Goal: Task Accomplishment & Management: Complete application form

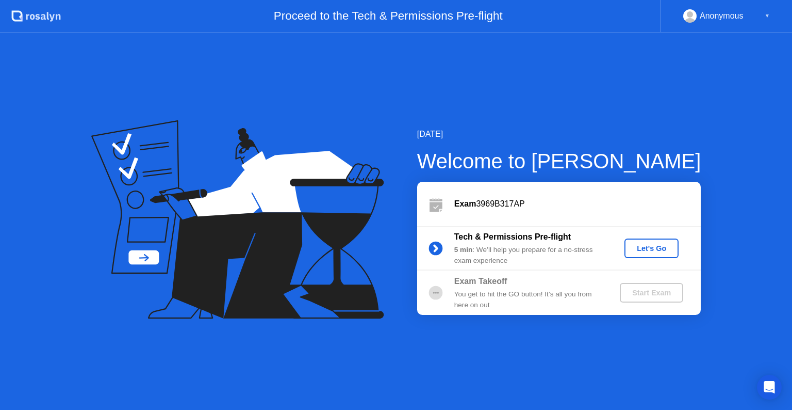
click at [668, 244] on div "Let's Go" at bounding box center [652, 248] width 46 height 8
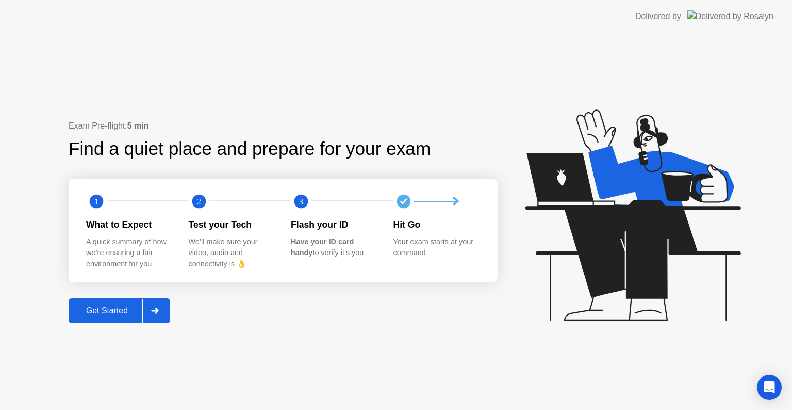
click at [114, 315] on div "Get Started" at bounding box center [107, 310] width 71 height 9
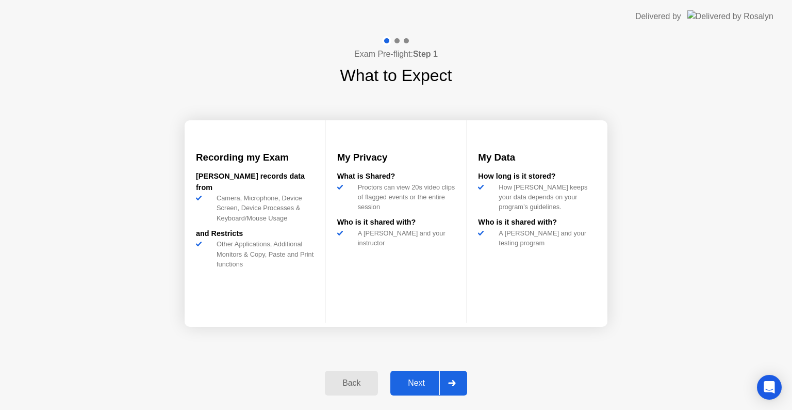
click at [415, 386] on div "Next" at bounding box center [417, 382] width 46 height 9
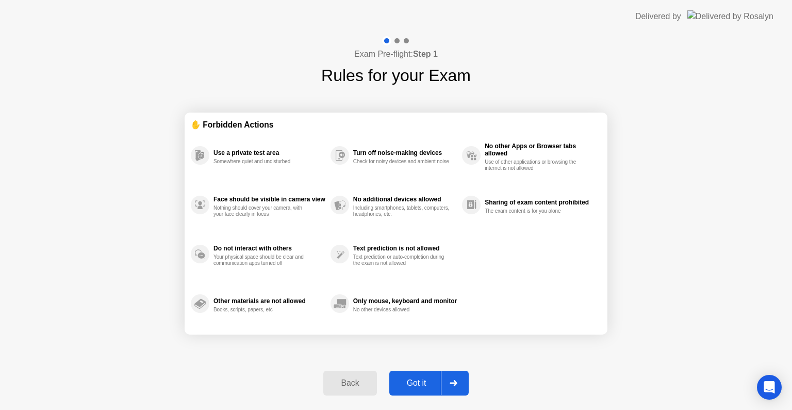
click at [415, 387] on div "Got it" at bounding box center [417, 382] width 48 height 9
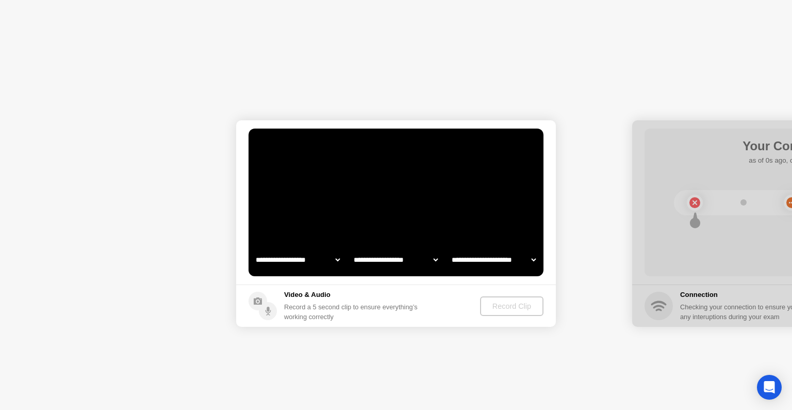
select select "**********"
select select "*******"
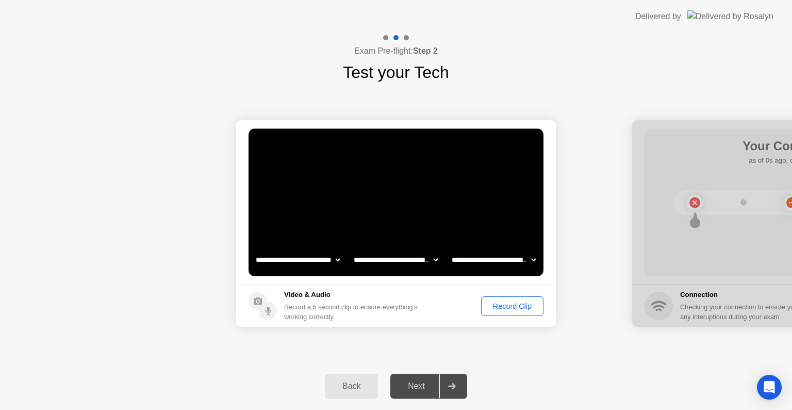
click at [520, 308] on div "Record Clip" at bounding box center [512, 306] width 55 height 8
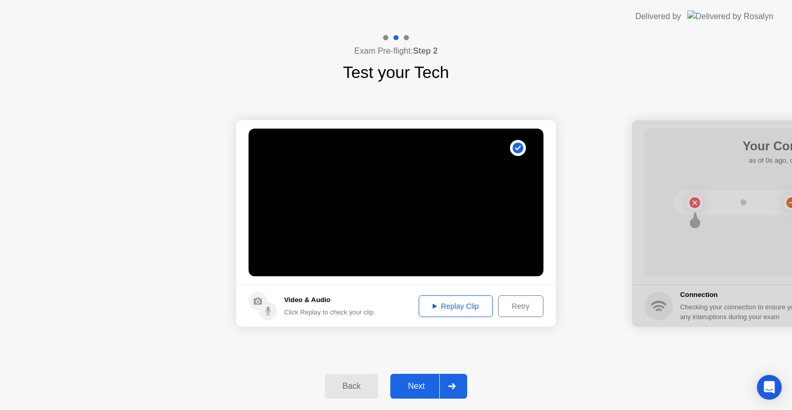
click at [514, 310] on div "Retry" at bounding box center [521, 306] width 38 height 8
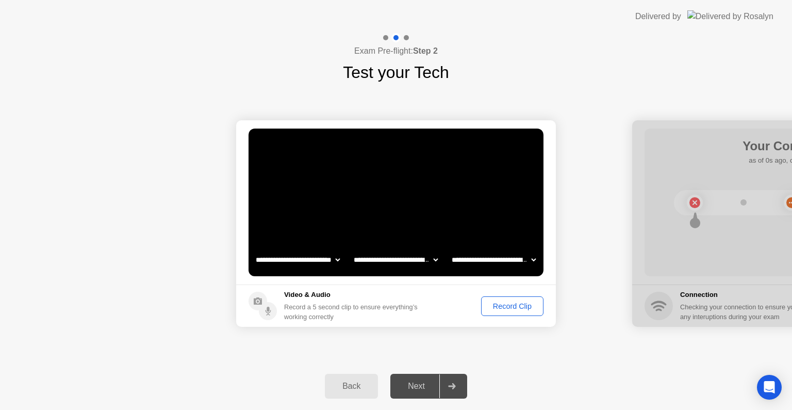
click at [514, 310] on div "Record Clip" at bounding box center [512, 306] width 55 height 8
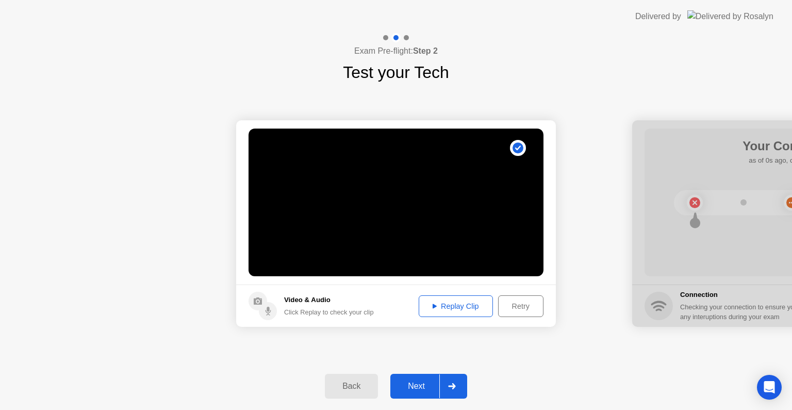
click at [467, 216] on video at bounding box center [396, 202] width 295 height 148
click at [515, 304] on div "Retry" at bounding box center [521, 306] width 38 height 8
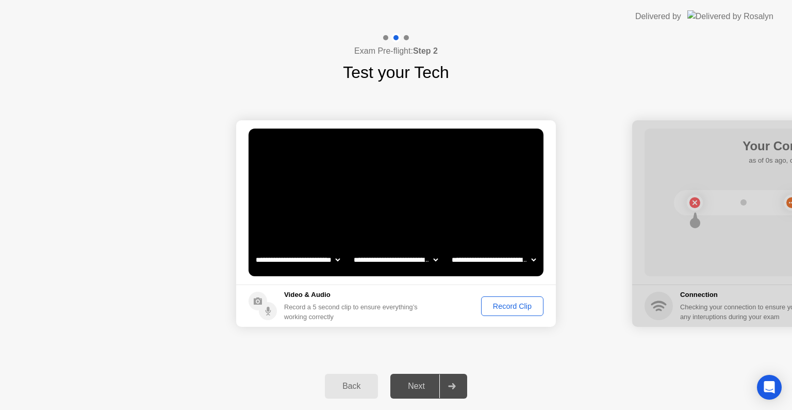
click at [510, 304] on div "Record Clip" at bounding box center [512, 306] width 55 height 8
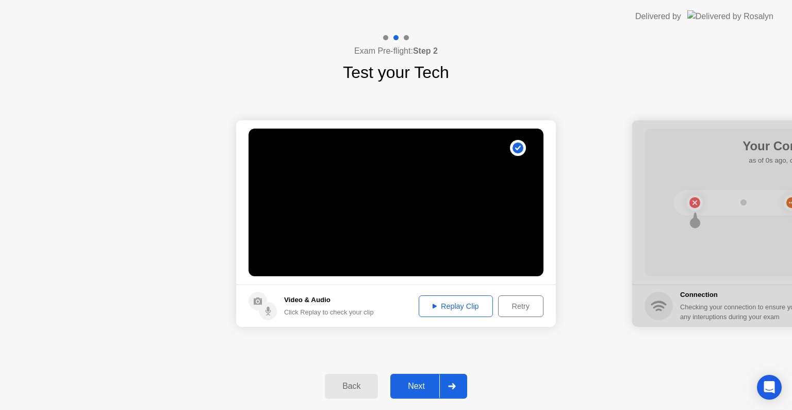
click at [423, 388] on div "Next" at bounding box center [417, 385] width 46 height 9
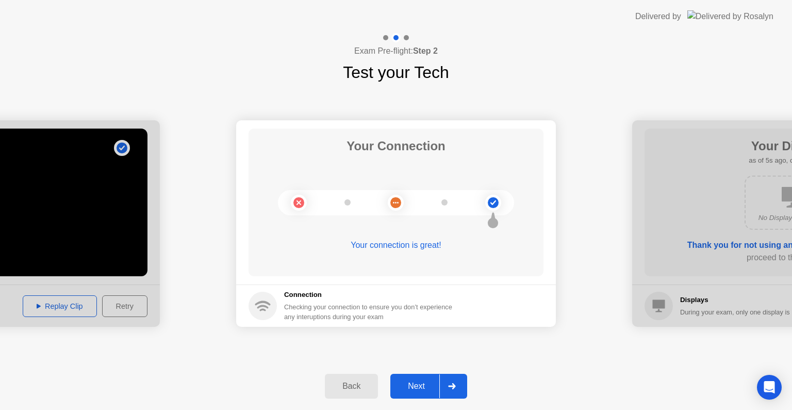
click at [431, 386] on div "Next" at bounding box center [417, 385] width 46 height 9
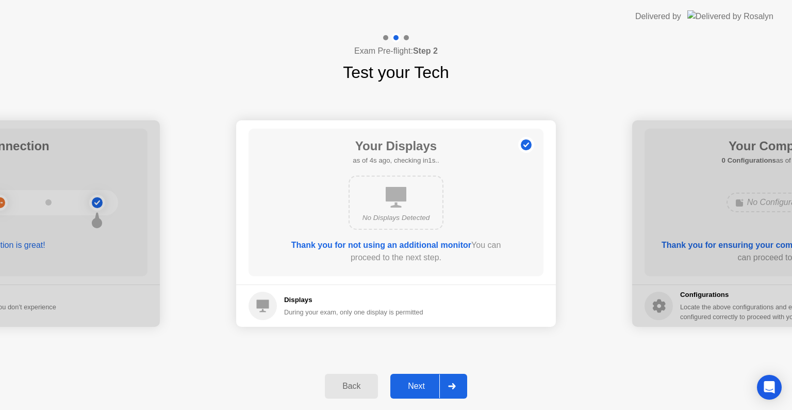
click at [430, 386] on div "Next" at bounding box center [417, 385] width 46 height 9
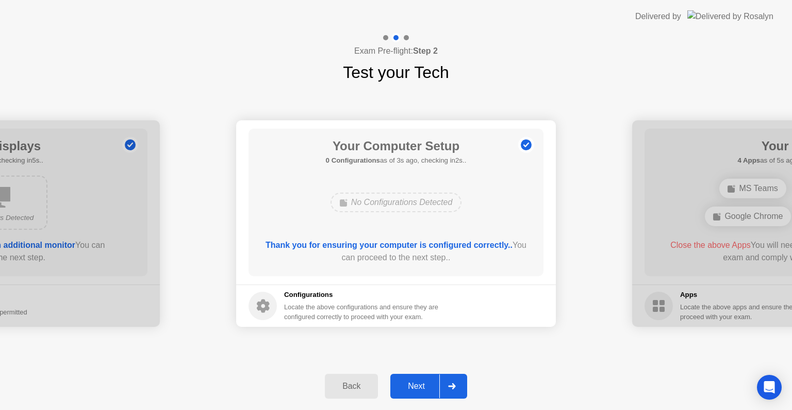
click at [430, 386] on div "Next" at bounding box center [417, 385] width 46 height 9
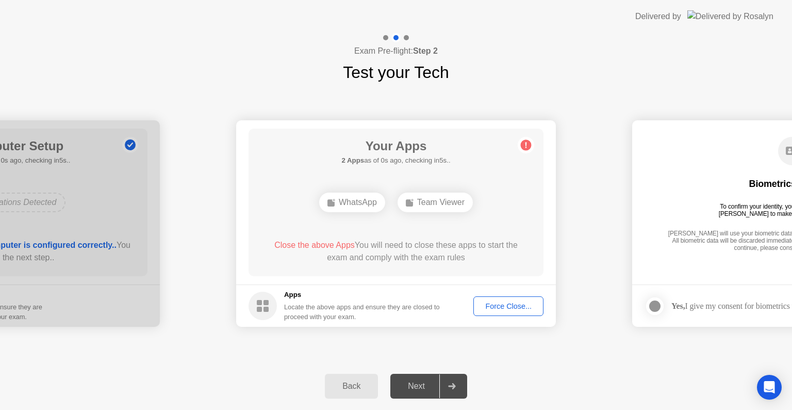
click at [373, 204] on div "WhatsApp" at bounding box center [352, 202] width 66 height 20
drag, startPoint x: 402, startPoint y: 204, endPoint x: 413, endPoint y: 204, distance: 10.3
click at [405, 204] on div "Team Viewer" at bounding box center [435, 202] width 75 height 20
click at [415, 204] on div "Team Viewer" at bounding box center [435, 202] width 75 height 20
click at [294, 248] on span "Close the above Apps" at bounding box center [314, 244] width 80 height 9
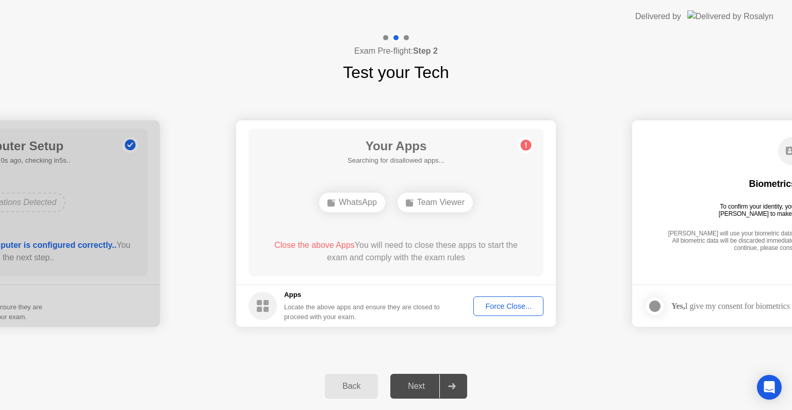
click at [294, 248] on span "Close the above Apps" at bounding box center [314, 244] width 80 height 9
click at [520, 308] on div "Force Close..." at bounding box center [508, 306] width 63 height 8
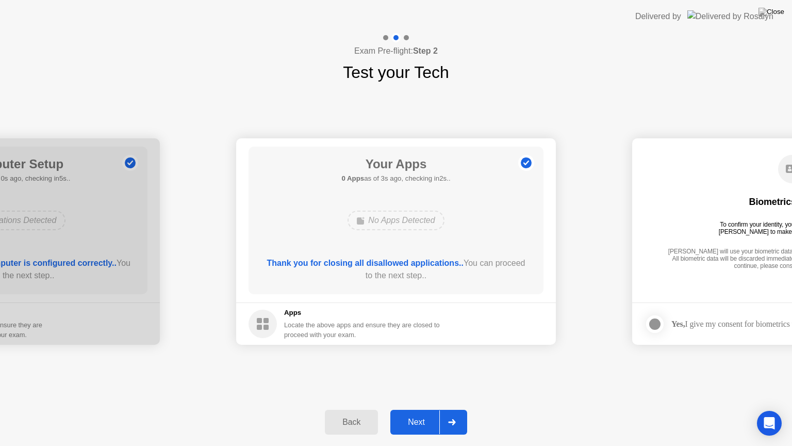
click at [429, 409] on div "Next" at bounding box center [417, 421] width 46 height 9
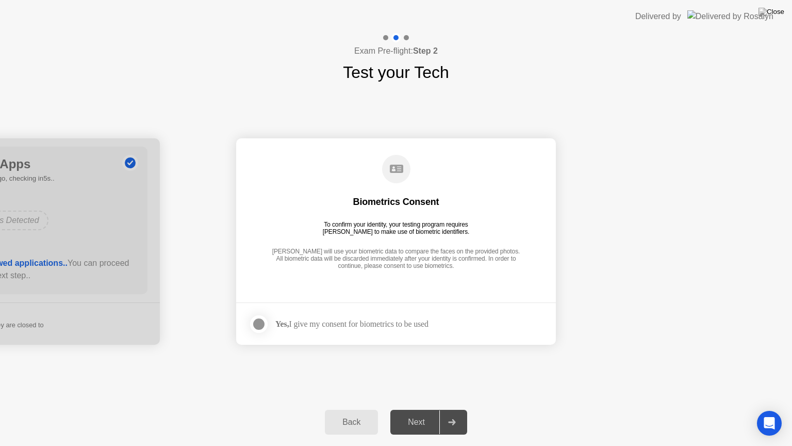
click at [370, 323] on div "Yes, I give my consent for biometrics to be used" at bounding box center [351, 324] width 153 height 10
click at [414, 175] on div "Biometrics Consent To confirm your identity, your testing program requires [PER…" at bounding box center [396, 212] width 295 height 133
click at [312, 321] on div "Yes, I give my consent for biometrics to be used" at bounding box center [351, 324] width 153 height 10
click at [259, 322] on div at bounding box center [259, 324] width 12 height 12
click at [421, 409] on div "Next" at bounding box center [417, 421] width 46 height 9
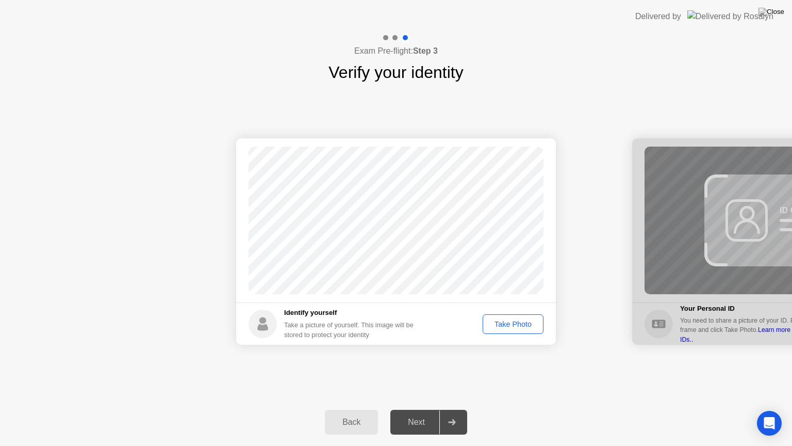
click at [520, 323] on div "Take Photo" at bounding box center [513, 324] width 54 height 8
click at [414, 409] on div "Next" at bounding box center [417, 421] width 46 height 9
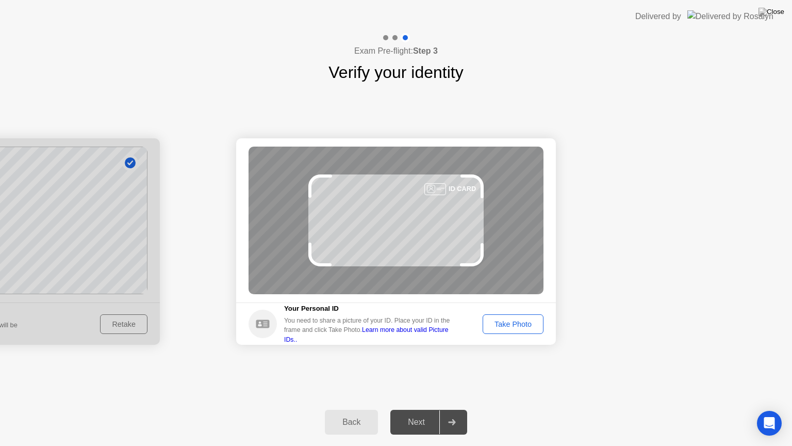
click at [512, 326] on div "Take Photo" at bounding box center [513, 324] width 54 height 8
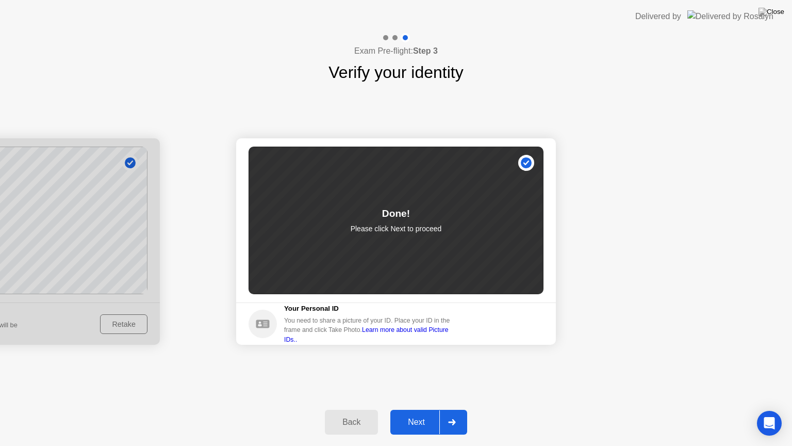
click at [421, 409] on div "Next" at bounding box center [417, 421] width 46 height 9
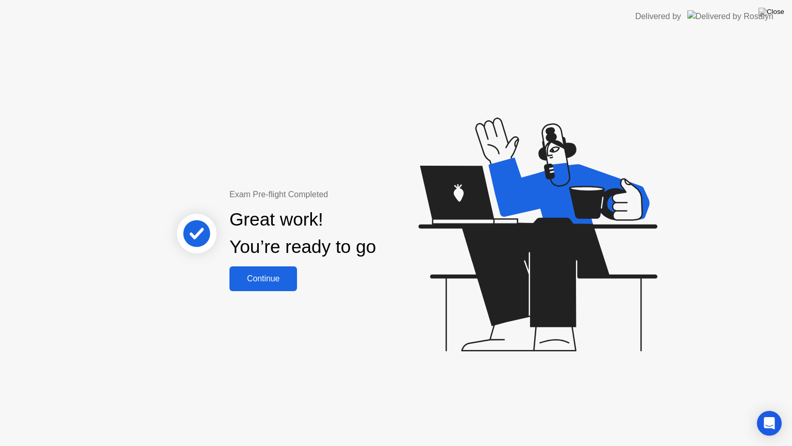
click at [263, 283] on div "Continue" at bounding box center [263, 278] width 61 height 9
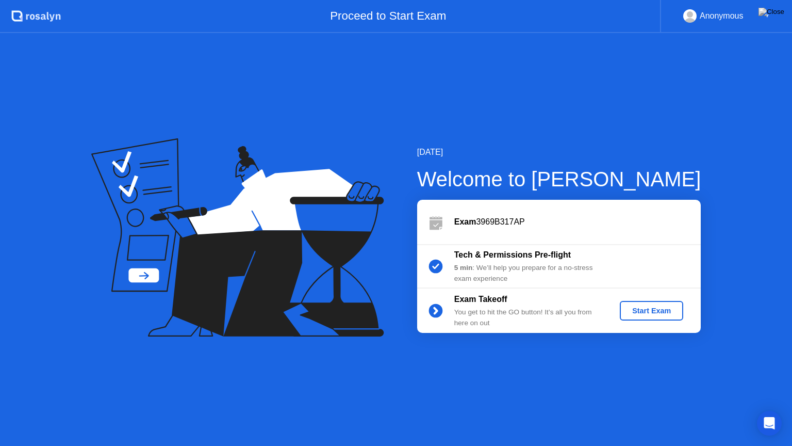
click at [664, 309] on div "Start Exam" at bounding box center [651, 310] width 55 height 8
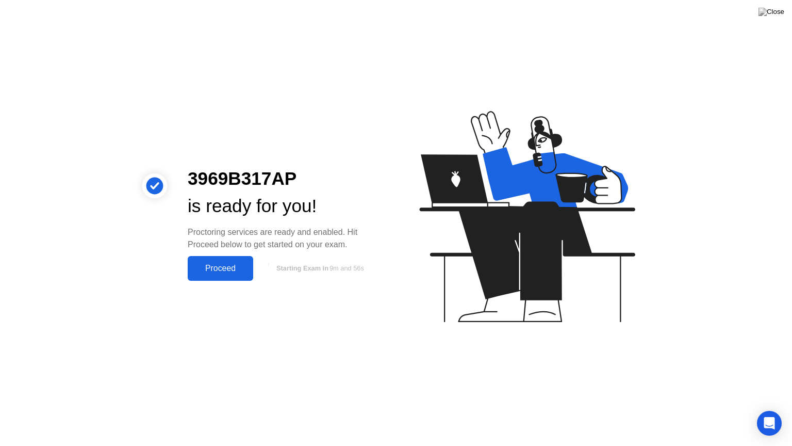
click at [216, 271] on div "Proceed" at bounding box center [220, 268] width 59 height 9
